Goal: Find specific page/section: Find specific page/section

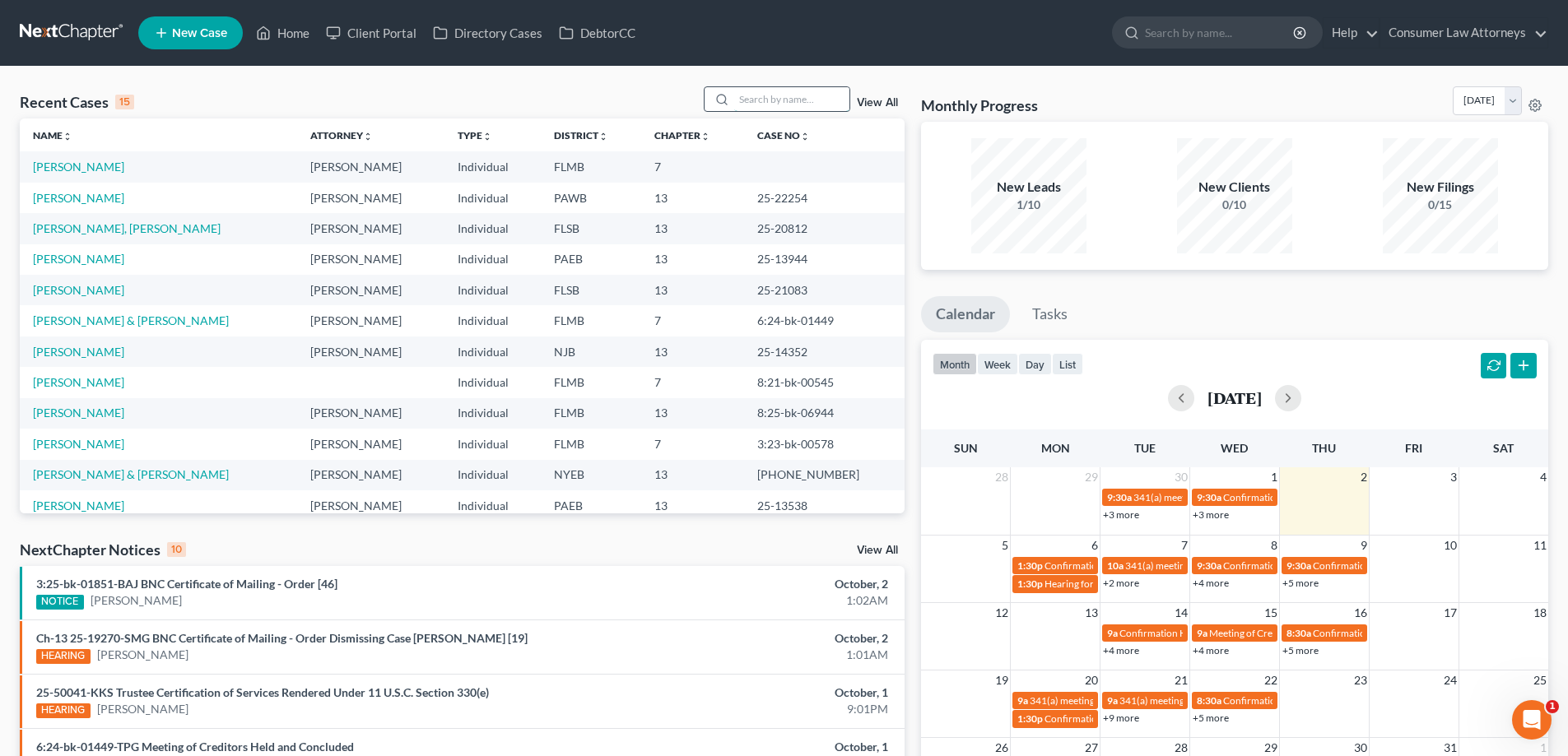
click at [779, 104] on input "search" at bounding box center [791, 99] width 115 height 24
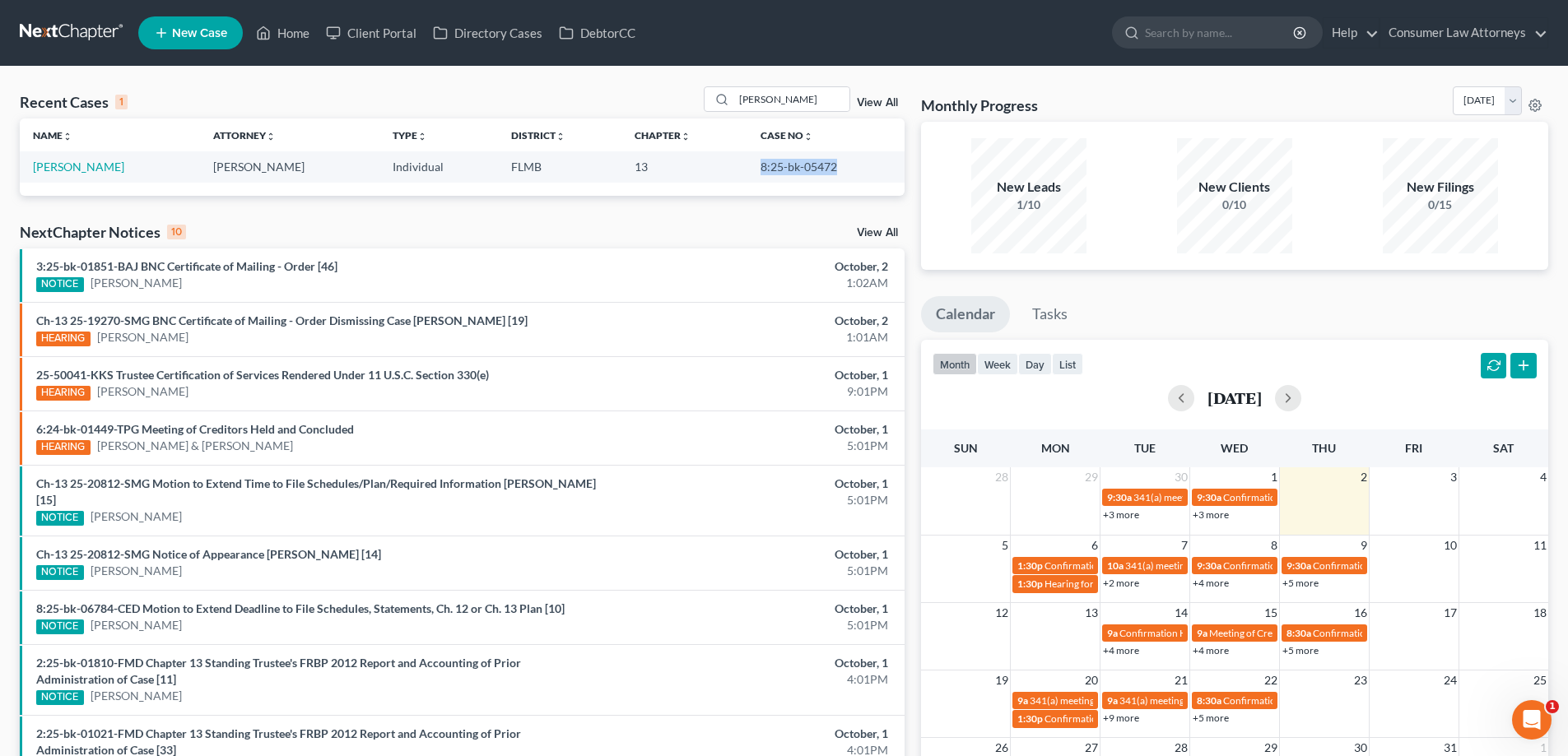
drag, startPoint x: 836, startPoint y: 170, endPoint x: 742, endPoint y: 177, distance: 94.3
click at [747, 177] on td "8:25-bk-05472" at bounding box center [826, 166] width 157 height 31
copy td "8:25-bk-05472"
drag, startPoint x: 841, startPoint y: 93, endPoint x: 832, endPoint y: 93, distance: 9.0
click at [832, 93] on input "[PERSON_NAME]" at bounding box center [791, 99] width 115 height 24
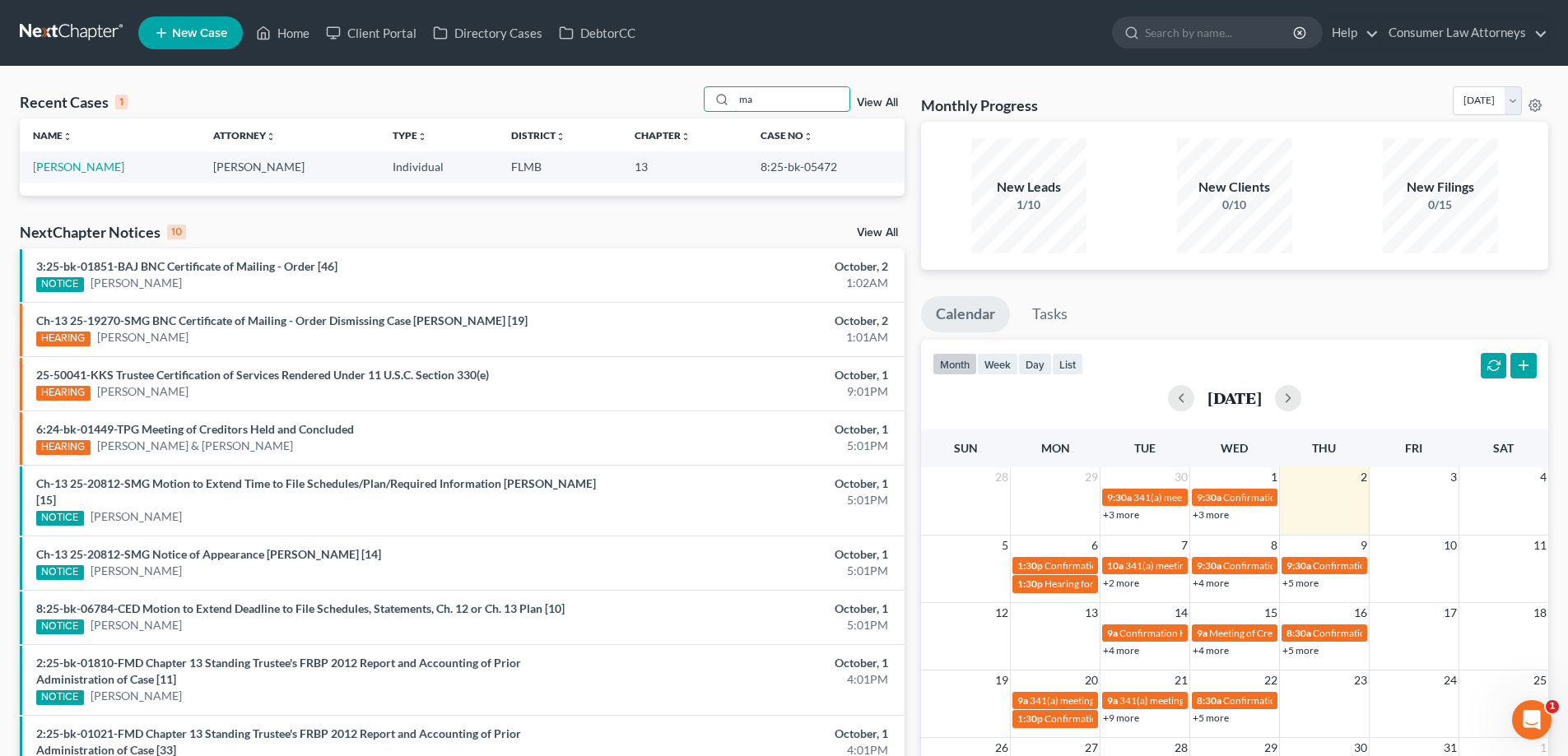
type input "m"
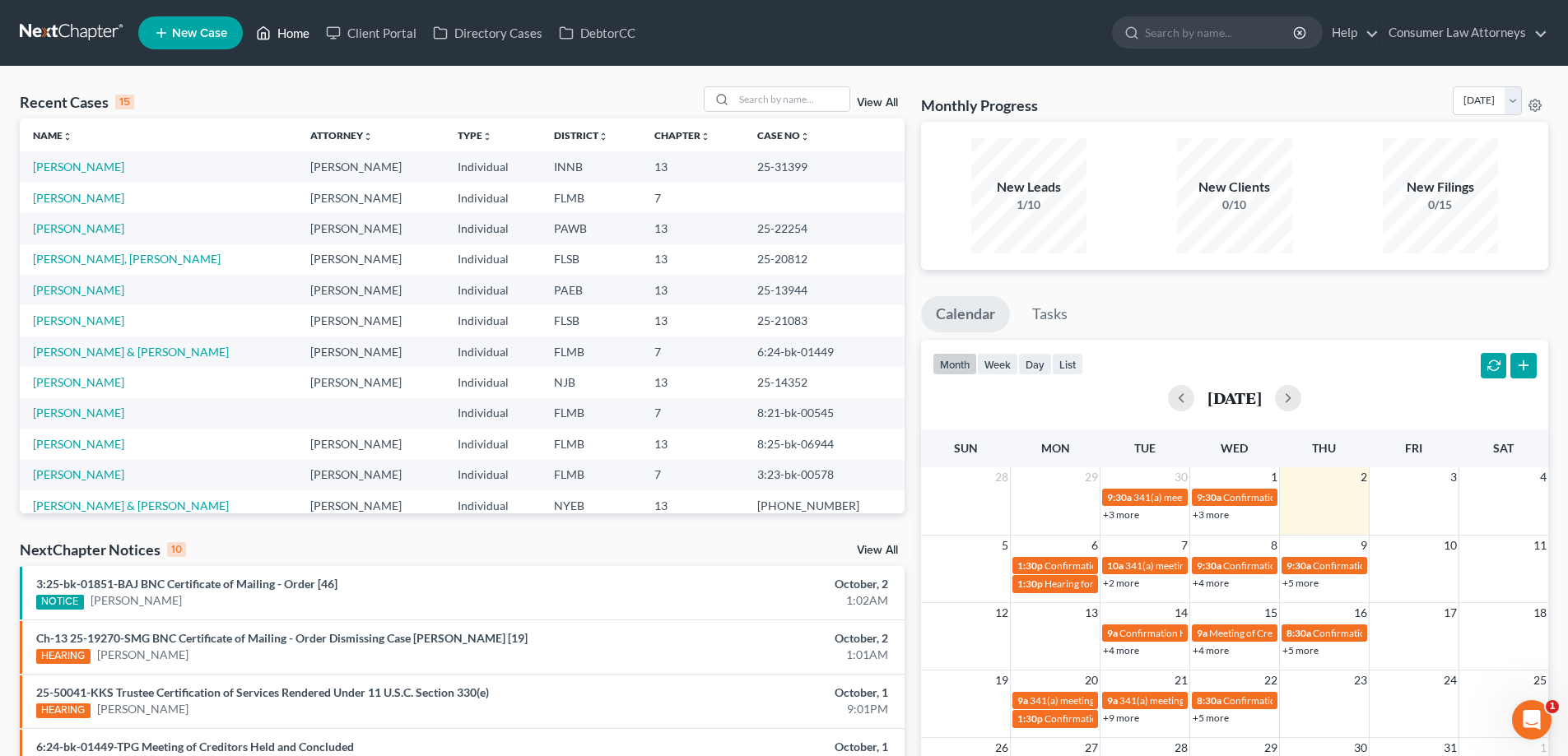
click at [293, 40] on link "Home" at bounding box center [283, 33] width 70 height 30
